Goal: Communication & Community: Answer question/provide support

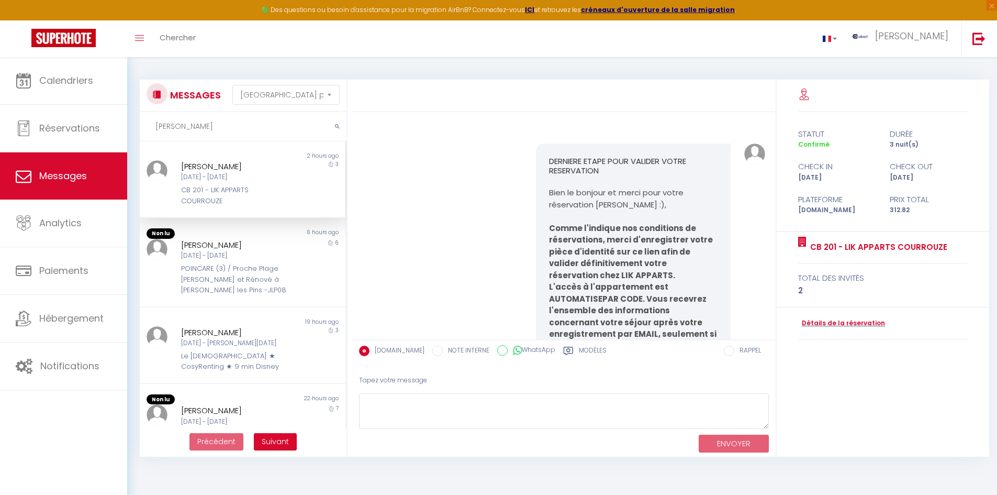
select select "message"
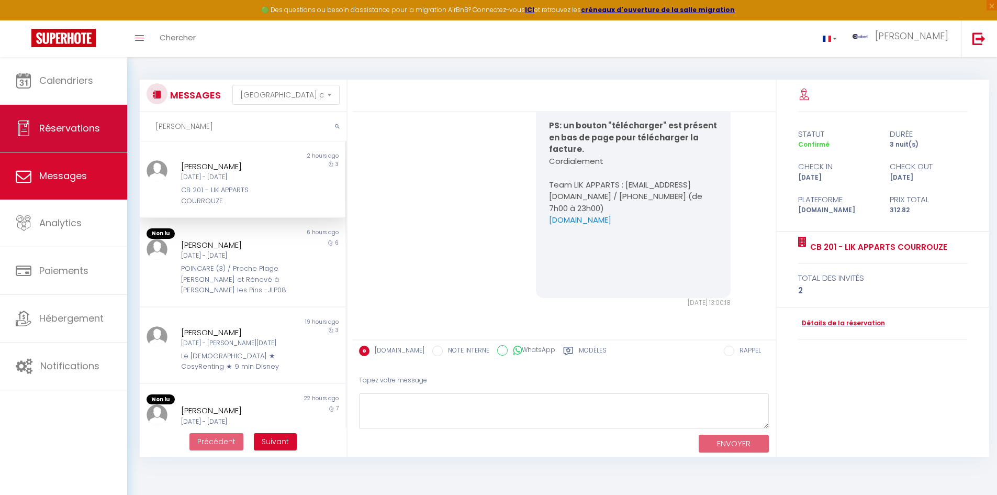
drag, startPoint x: 0, startPoint y: 0, endPoint x: 119, endPoint y: 124, distance: 172.2
click at [119, 124] on div "🟢 Des questions ou besoin d'assistance pour la migration AirBnB? Connectez-vous…" at bounding box center [498, 263] width 997 height 412
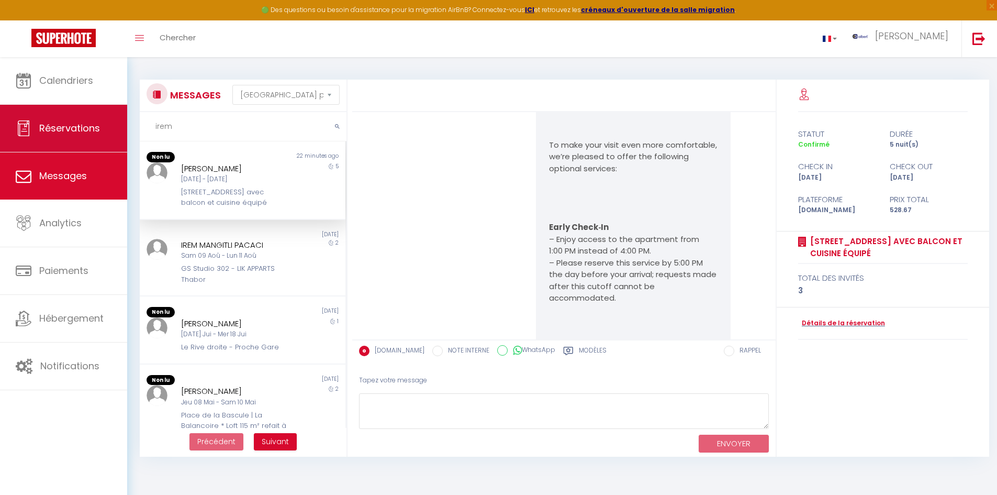
scroll to position [5317, 0]
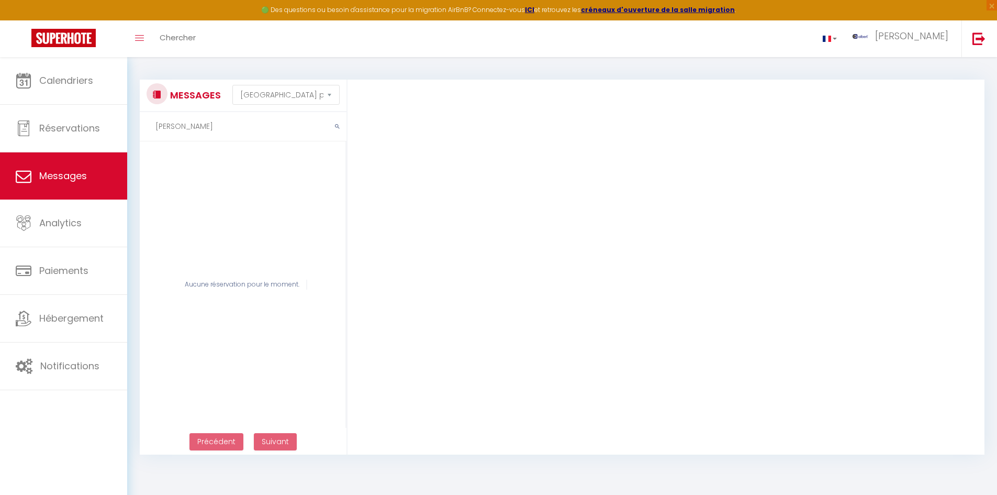
drag, startPoint x: 216, startPoint y: 130, endPoint x: 143, endPoint y: 126, distance: 72.9
click at [143, 126] on input "[PERSON_NAME]" at bounding box center [243, 126] width 207 height 29
click at [223, 126] on input "[PERSON_NAME]" at bounding box center [243, 126] width 207 height 29
drag, startPoint x: 214, startPoint y: 126, endPoint x: 148, endPoint y: 122, distance: 66.6
click at [148, 122] on input "[PERSON_NAME]" at bounding box center [243, 126] width 207 height 29
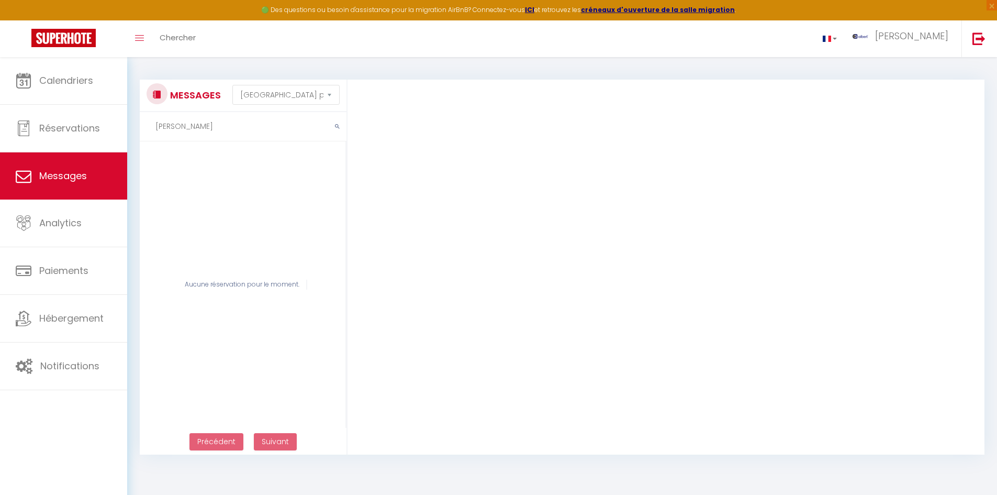
click at [210, 135] on input "[PERSON_NAME]" at bounding box center [243, 126] width 207 height 29
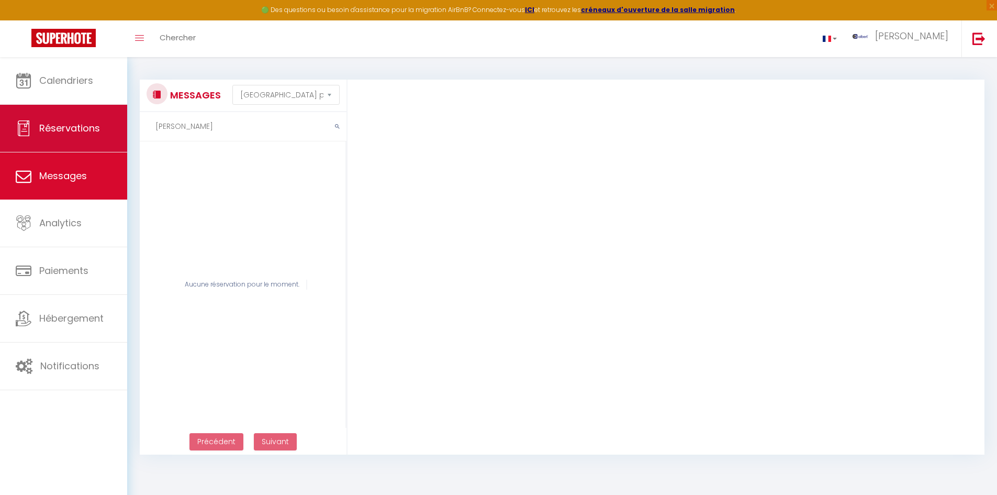
drag, startPoint x: 188, startPoint y: 127, endPoint x: 101, endPoint y: 125, distance: 86.9
click at [102, 127] on div "🟢 Des questions ou besoin d'assistance pour la migration AirBnB? Connectez-vous…" at bounding box center [498, 262] width 997 height 410
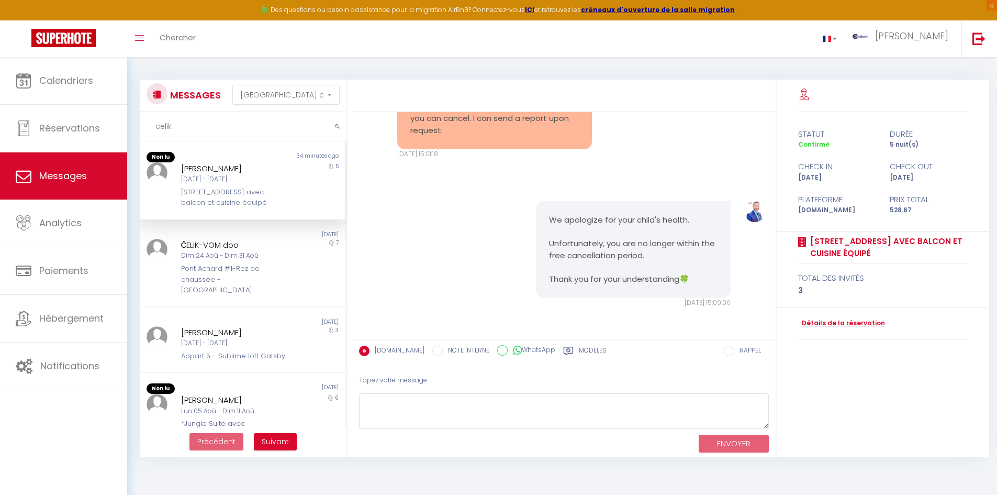
drag, startPoint x: 204, startPoint y: 124, endPoint x: 136, endPoint y: 126, distance: 68.1
click at [136, 126] on div "MESSAGES Trier par date de réservation [GEOGRAPHIC_DATA] par date de message ce…" at bounding box center [240, 268] width 215 height 377
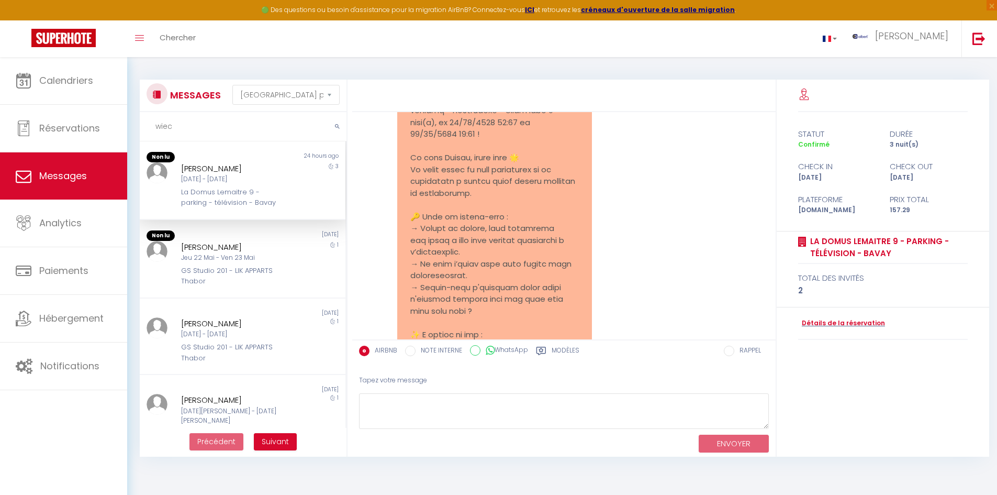
scroll to position [1088, 0]
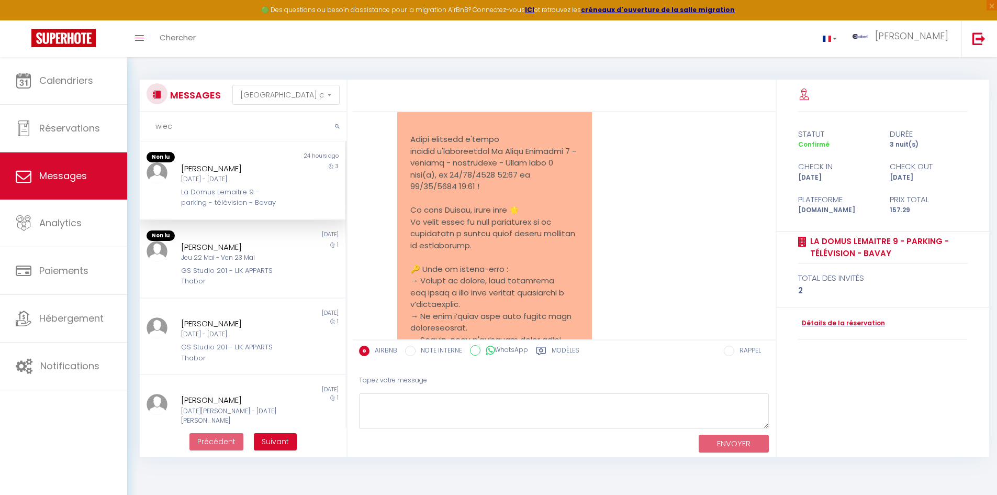
type input "wiec"
copy div "[PERSON_NAME]"
drag, startPoint x: 263, startPoint y: 171, endPoint x: 173, endPoint y: 168, distance: 90.1
click at [174, 168] on div "[PERSON_NAME] [DATE] - [DATE] La Domus Lemaitre 9 - parking - télévision - Bavay" at bounding box center [234, 185] width 120 height 46
